Goal: Transaction & Acquisition: Subscribe to service/newsletter

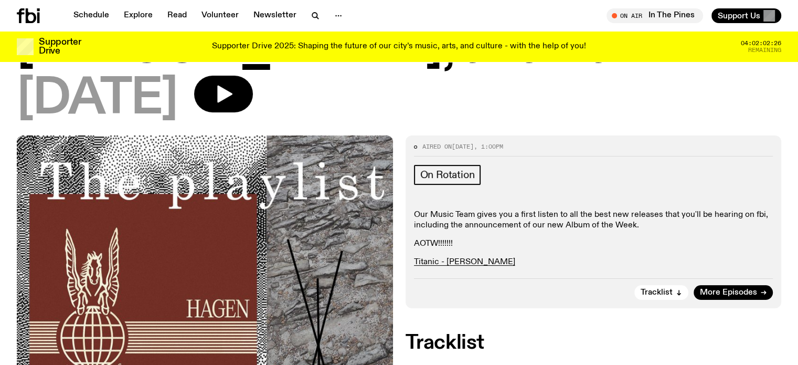
scroll to position [164, 0]
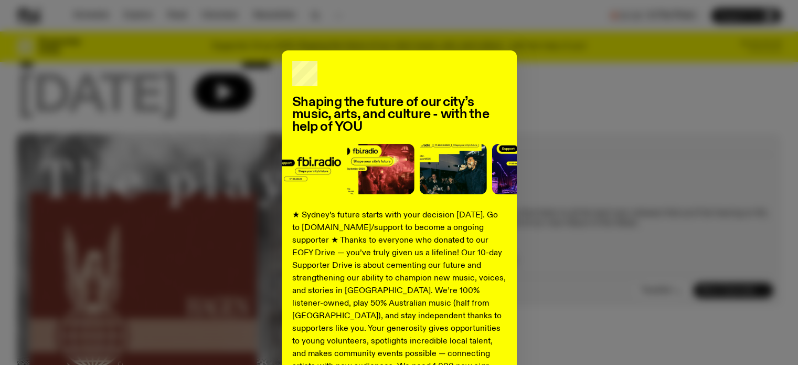
click at [560, 55] on div "Shaping the future of our city’s music, arts, and culture - with the help of YO…" at bounding box center [399, 265] width 764 height 431
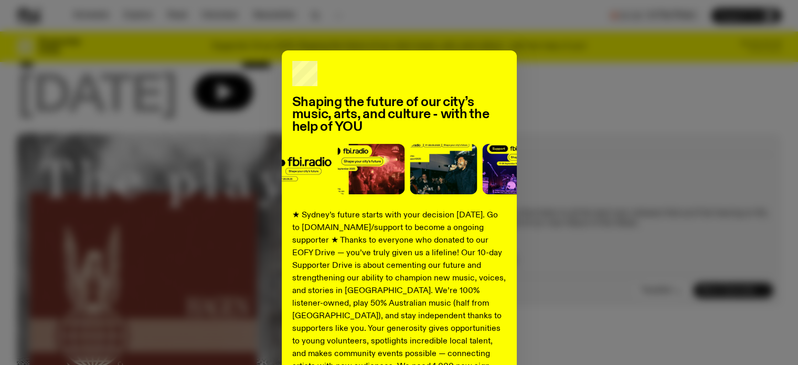
scroll to position [0, 0]
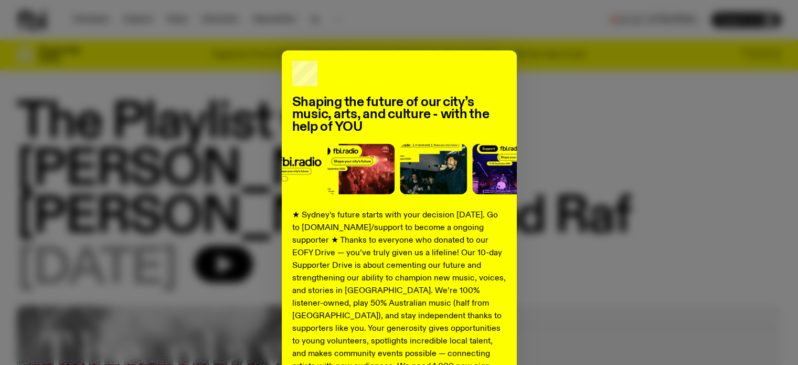
click at [559, 108] on div "Shaping the future of our city’s music, arts, and culture - with the help of YO…" at bounding box center [399, 265] width 764 height 431
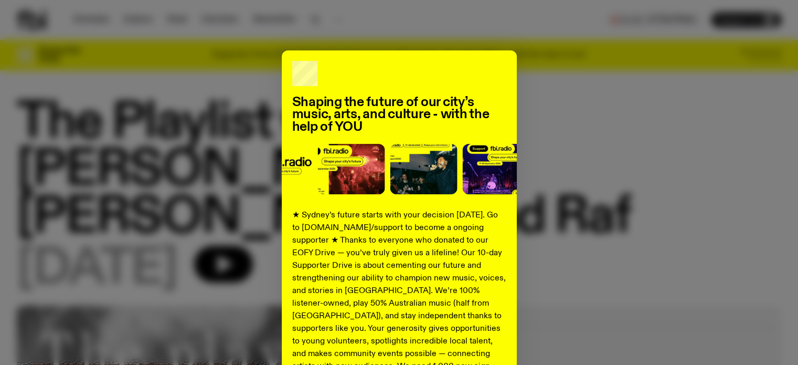
scroll to position [155, 0]
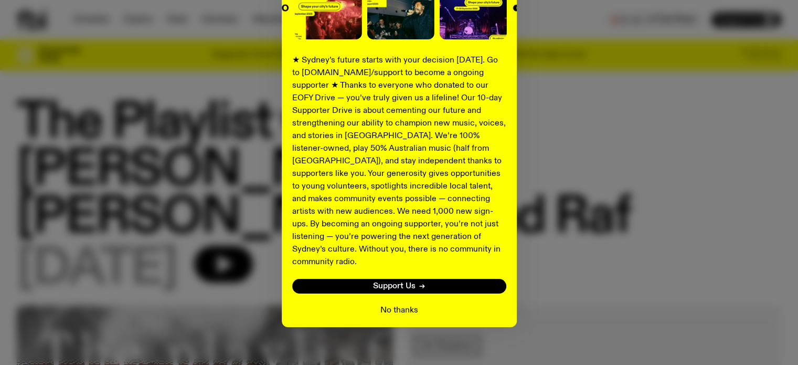
click at [409, 304] on button "No thanks" at bounding box center [399, 310] width 38 height 13
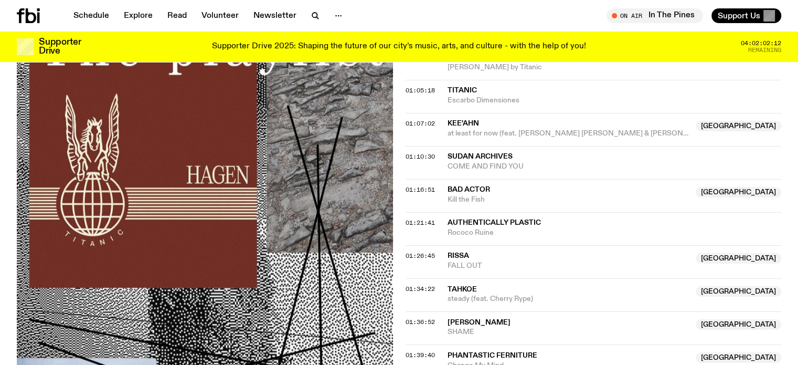
scroll to position [868, 0]
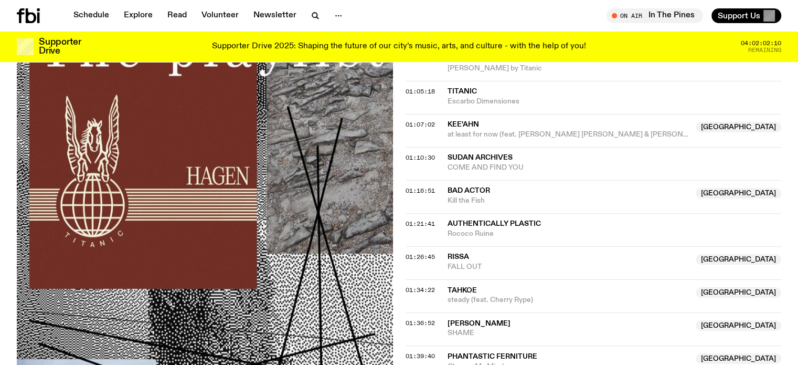
click at [454, 196] on span "Kill the Fish" at bounding box center [568, 201] width 242 height 10
click at [476, 187] on span "Bad Actor" at bounding box center [468, 190] width 42 height 7
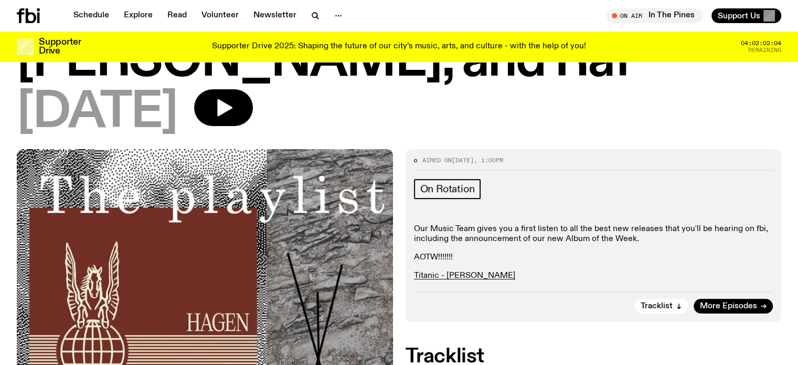
scroll to position [0, 0]
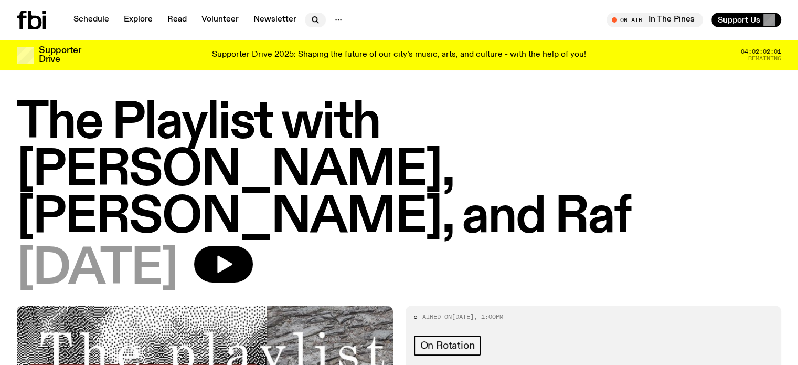
click at [312, 24] on icon "button" at bounding box center [315, 20] width 13 height 13
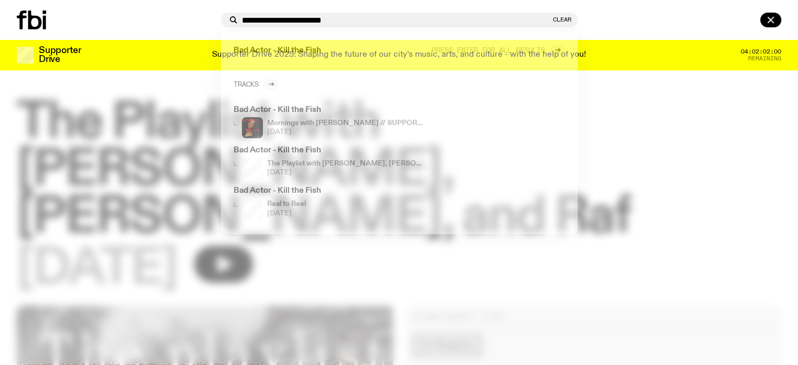
type input "**********"
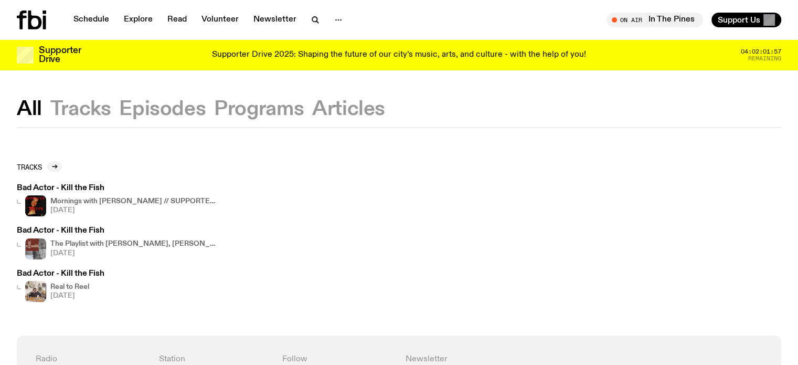
click at [83, 188] on h3 "Bad Actor - Kill the Fish" at bounding box center [117, 188] width 201 height 8
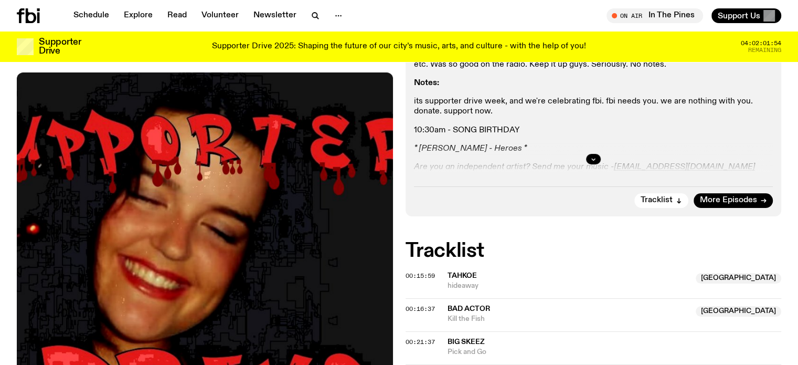
scroll to position [276, 0]
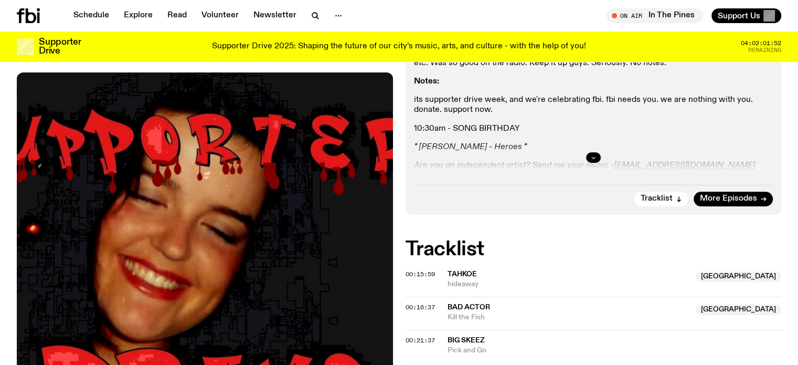
click at [588, 155] on button "button" at bounding box center [593, 157] width 15 height 10
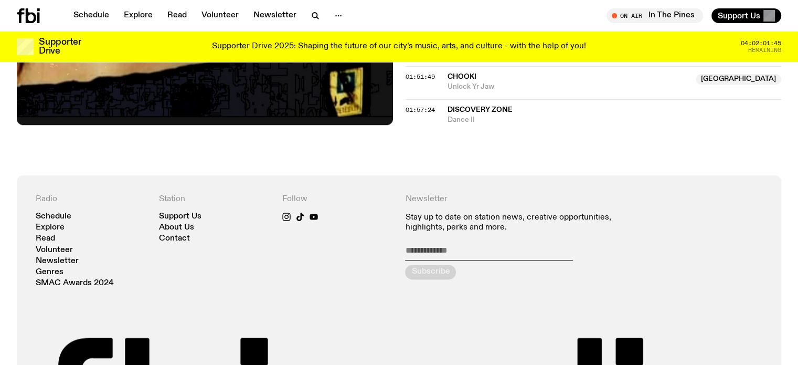
scroll to position [1249, 0]
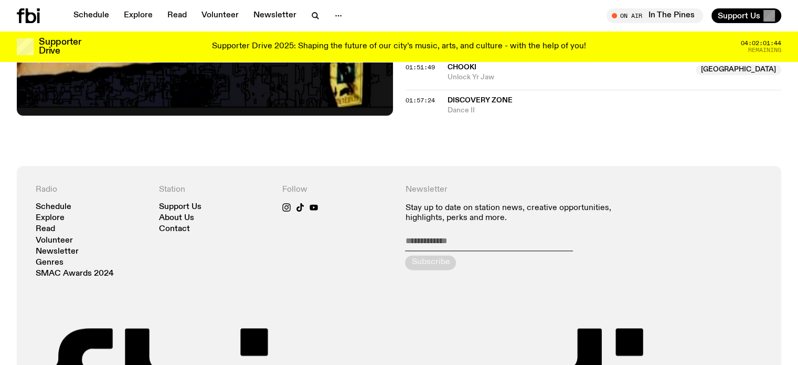
click at [489, 237] on input "email" at bounding box center [489, 243] width 168 height 15
type input "*"
type input "**********"
click at [423, 264] on div "submit" at bounding box center [430, 262] width 51 height 15
click at [286, 203] on icon at bounding box center [286, 207] width 8 height 8
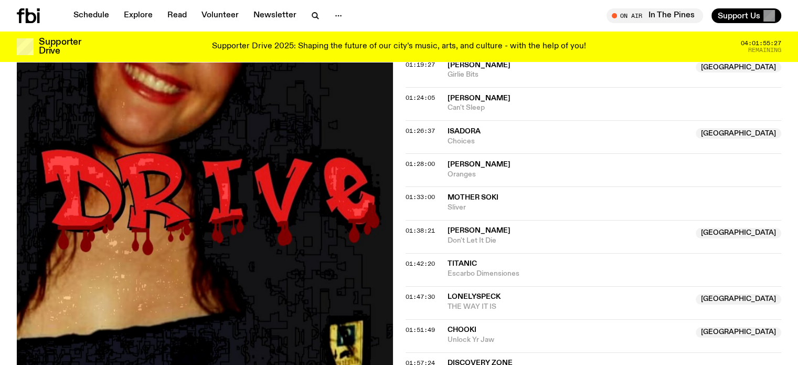
scroll to position [830, 0]
